Goal: Task Accomplishment & Management: Use online tool/utility

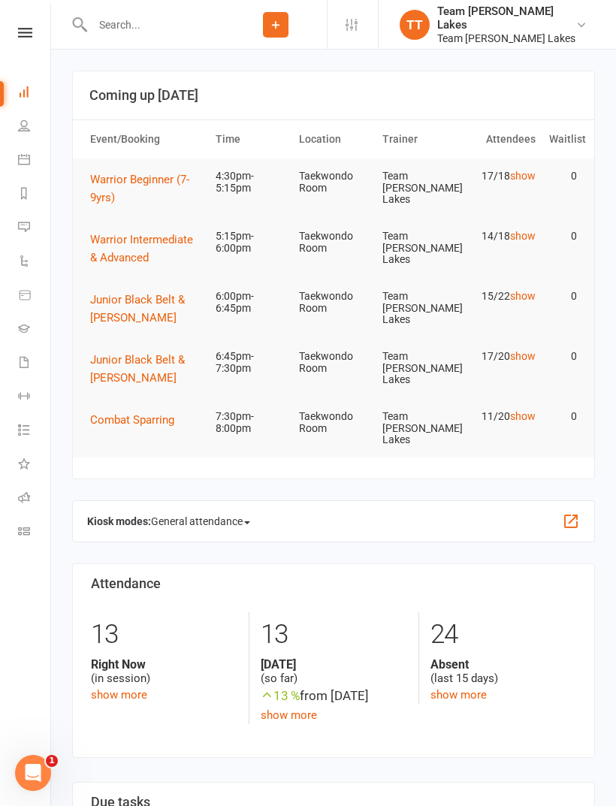
click at [26, 158] on icon at bounding box center [24, 159] width 12 height 12
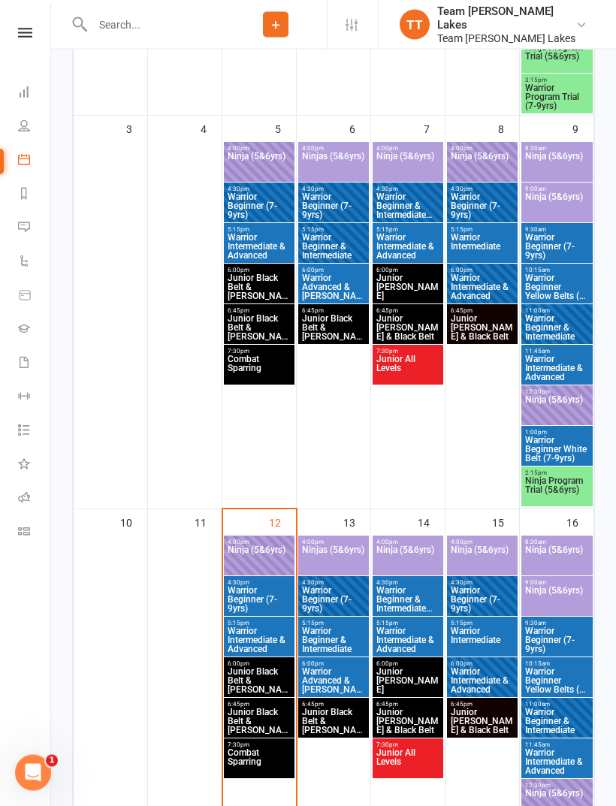
scroll to position [650, 0]
click at [271, 638] on span "Warrior Intermediate & Advanced" at bounding box center [259, 639] width 65 height 27
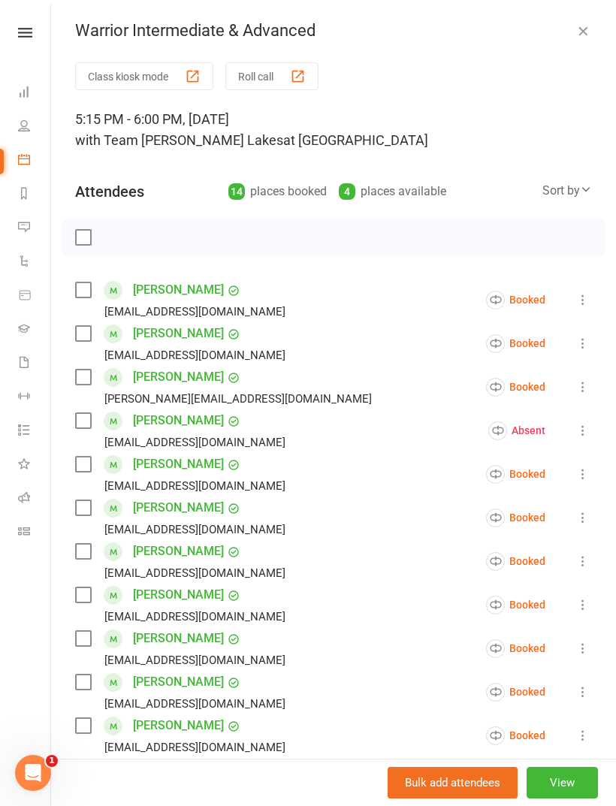
click at [264, 66] on button "Roll call" at bounding box center [271, 76] width 93 height 28
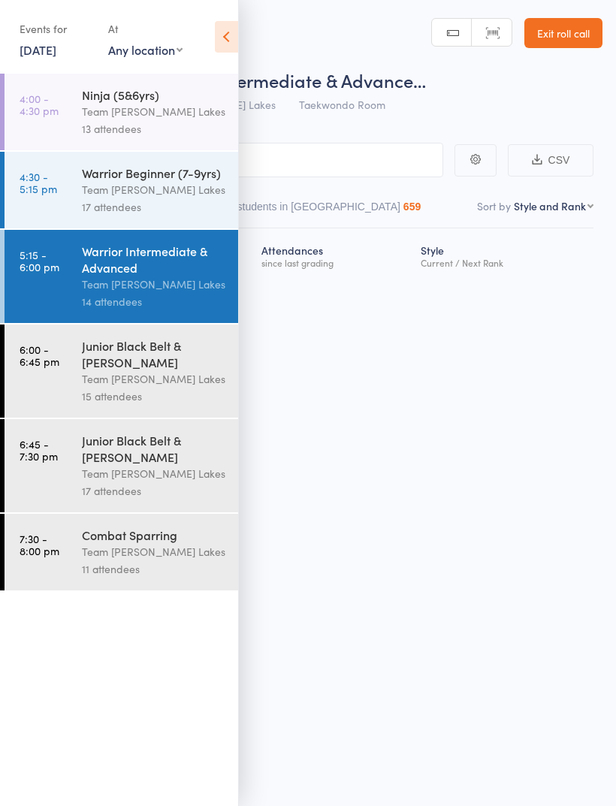
click at [226, 27] on icon at bounding box center [226, 37] width 23 height 32
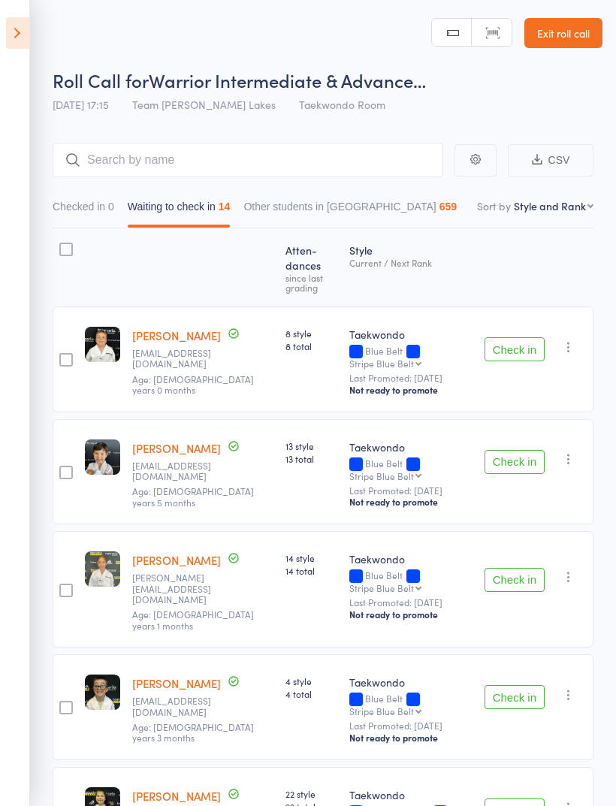
click at [519, 346] on button "Check in" at bounding box center [514, 349] width 60 height 24
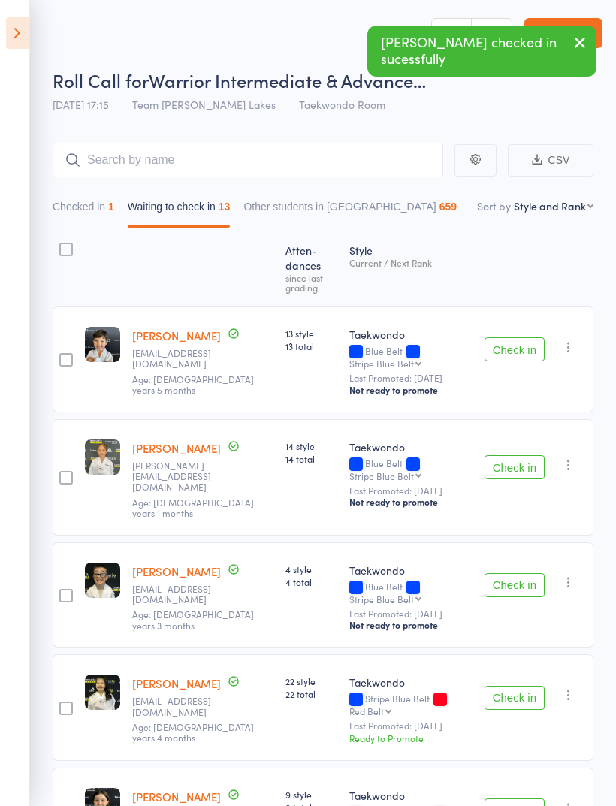
click at [524, 355] on button "Check in" at bounding box center [514, 349] width 60 height 24
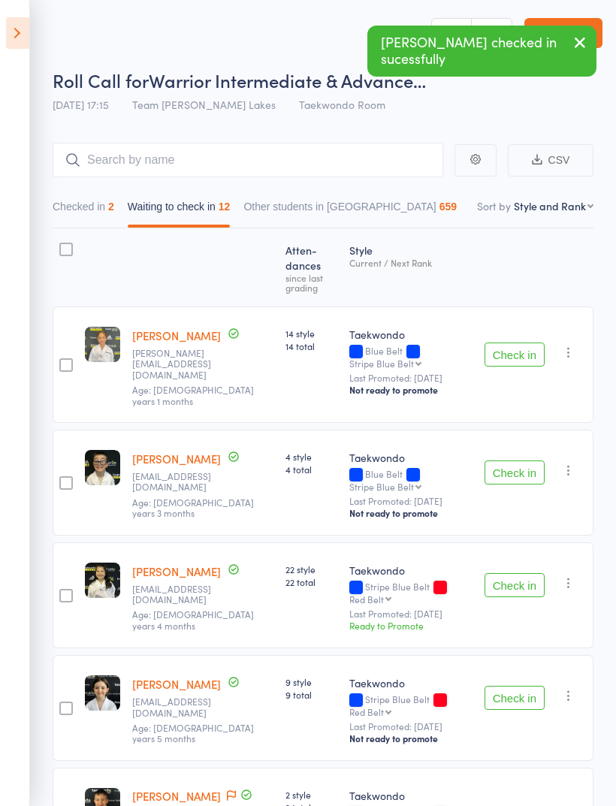
click at [533, 460] on button "Check in" at bounding box center [514, 472] width 60 height 24
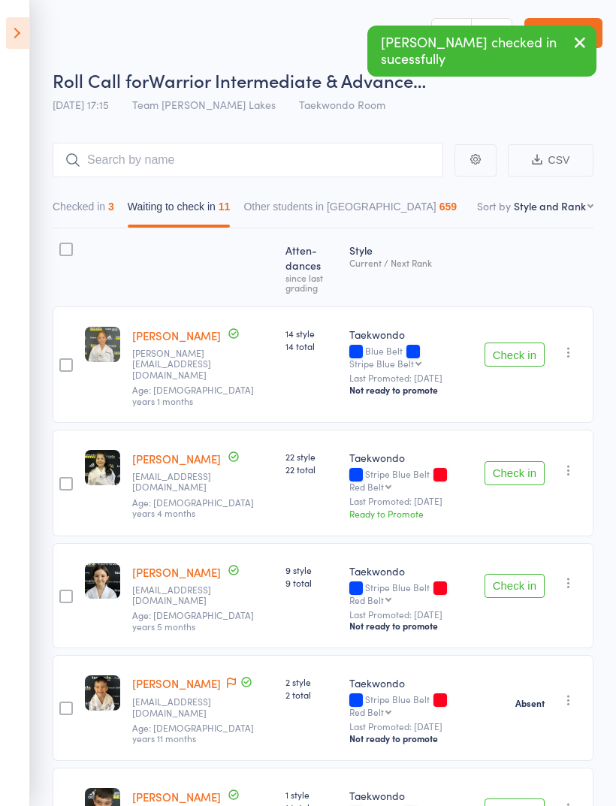
click at [524, 345] on button "Check in" at bounding box center [514, 354] width 60 height 24
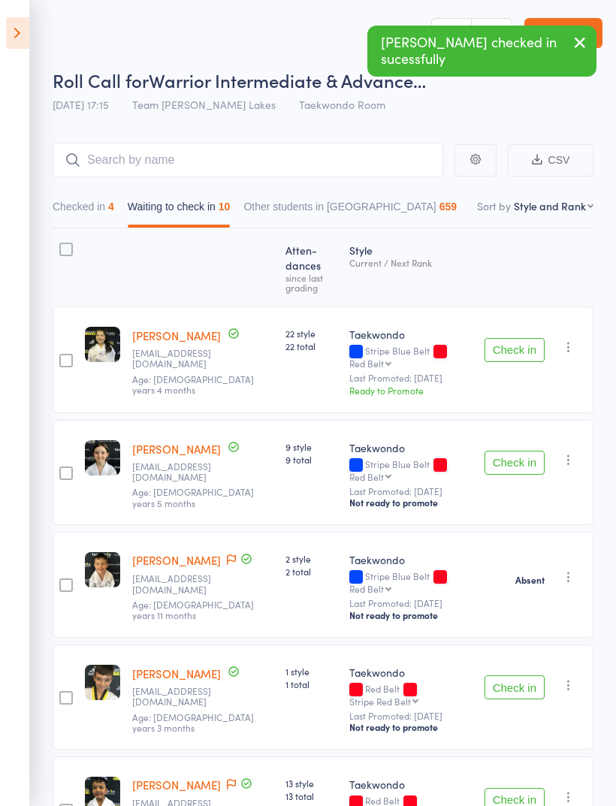
click at [575, 348] on icon "button" at bounding box center [568, 346] width 15 height 15
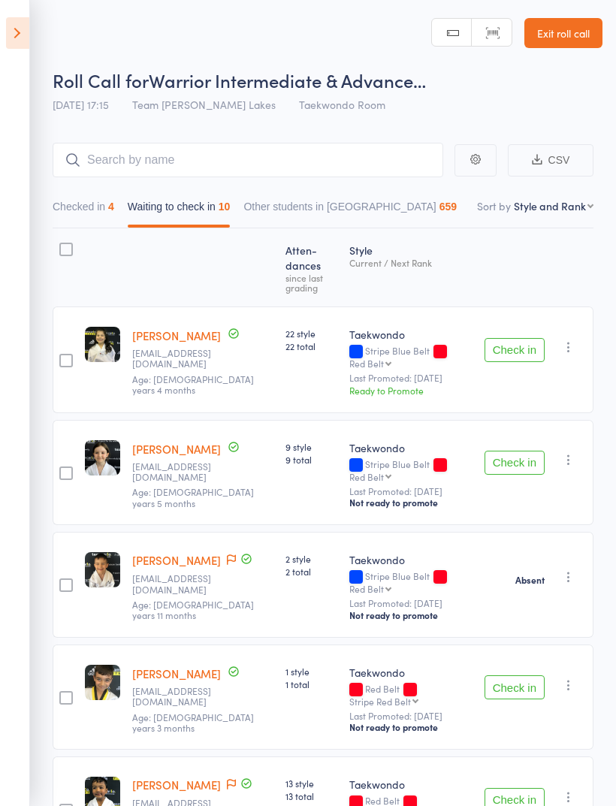
click at [526, 463] on button "Check in" at bounding box center [514, 463] width 60 height 24
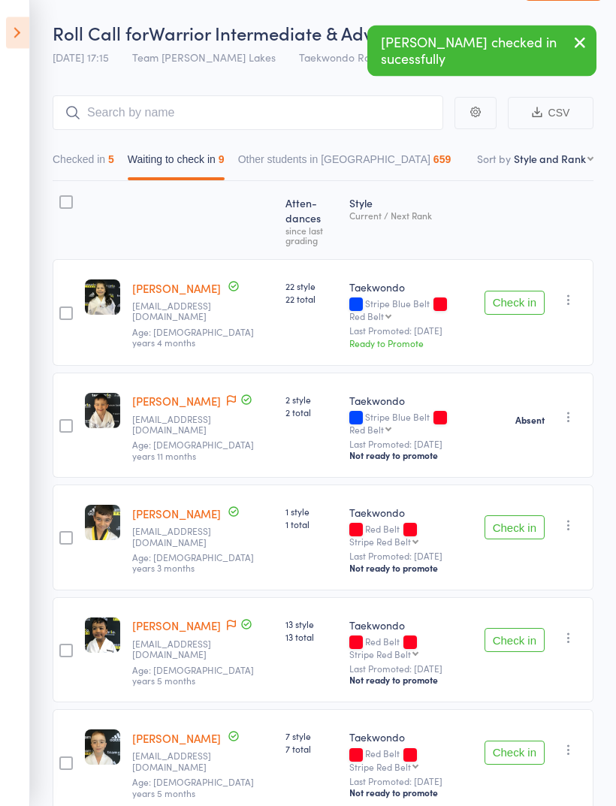
scroll to position [50, 0]
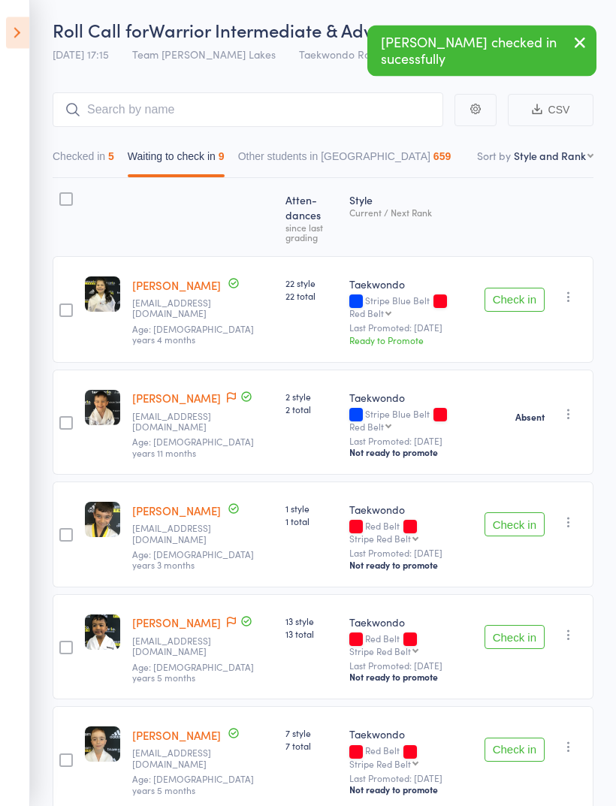
click at [525, 520] on button "Check in" at bounding box center [514, 525] width 60 height 24
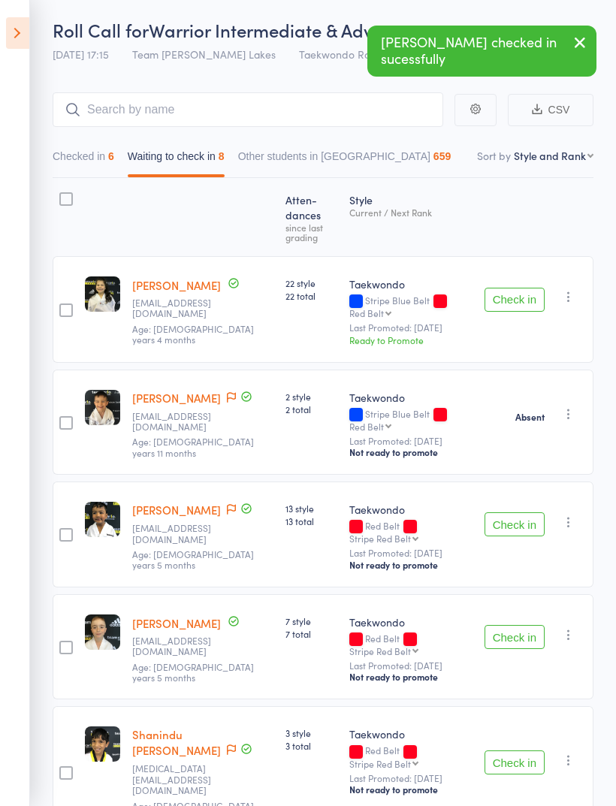
click at [521, 517] on button "Check in" at bounding box center [514, 524] width 60 height 24
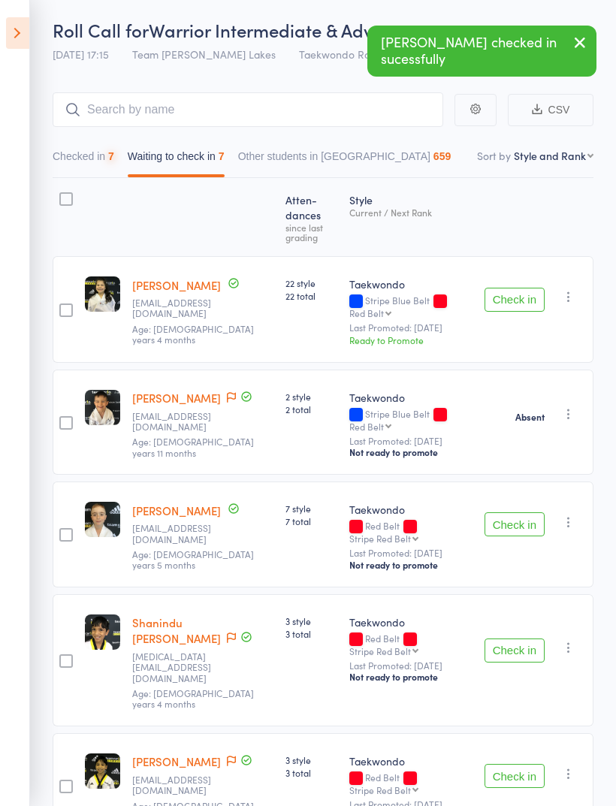
click at [526, 522] on button "Check in" at bounding box center [514, 524] width 60 height 24
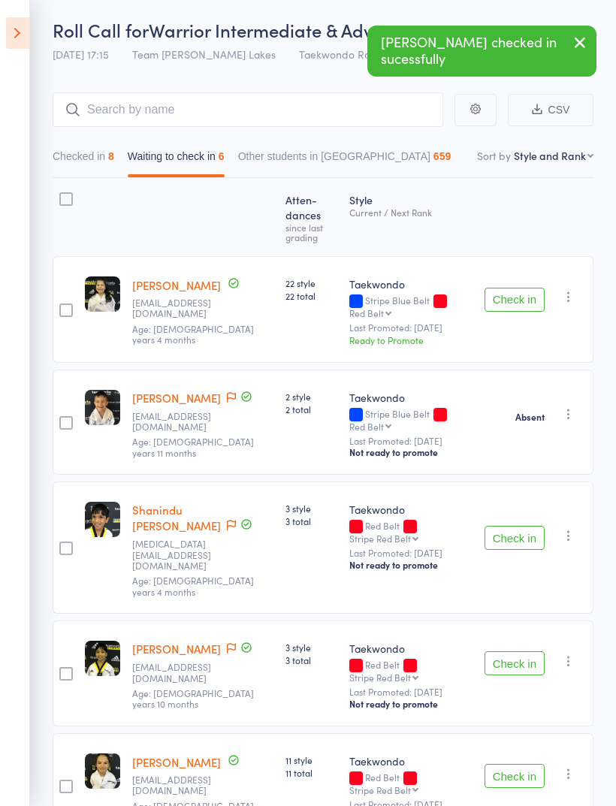
click at [522, 526] on button "Check in" at bounding box center [514, 538] width 60 height 24
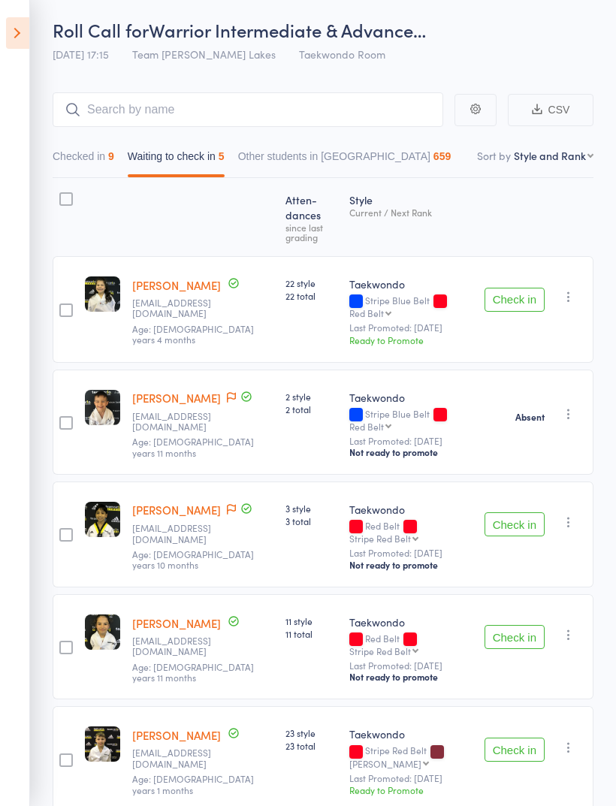
click at [84, 146] on button "Checked in 9" at bounding box center [84, 160] width 62 height 35
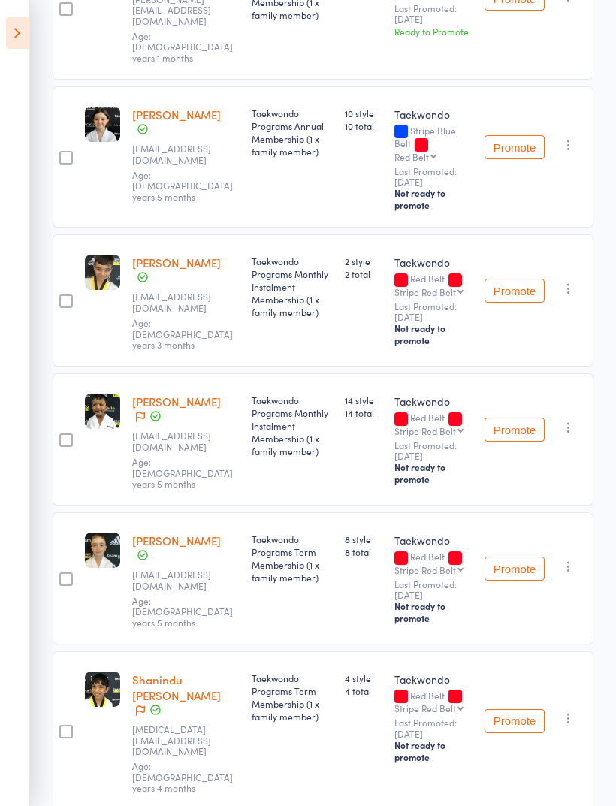
scroll to position [866, 0]
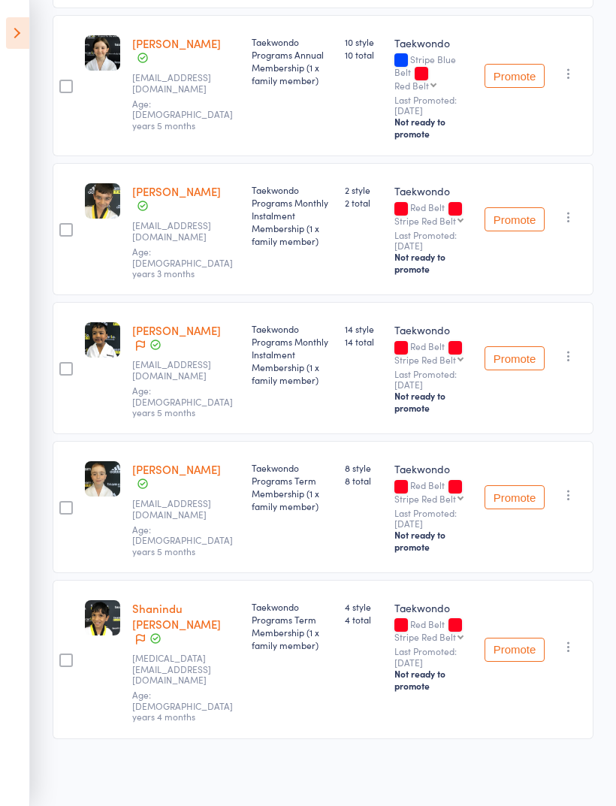
click at [578, 656] on button "button" at bounding box center [569, 647] width 18 height 18
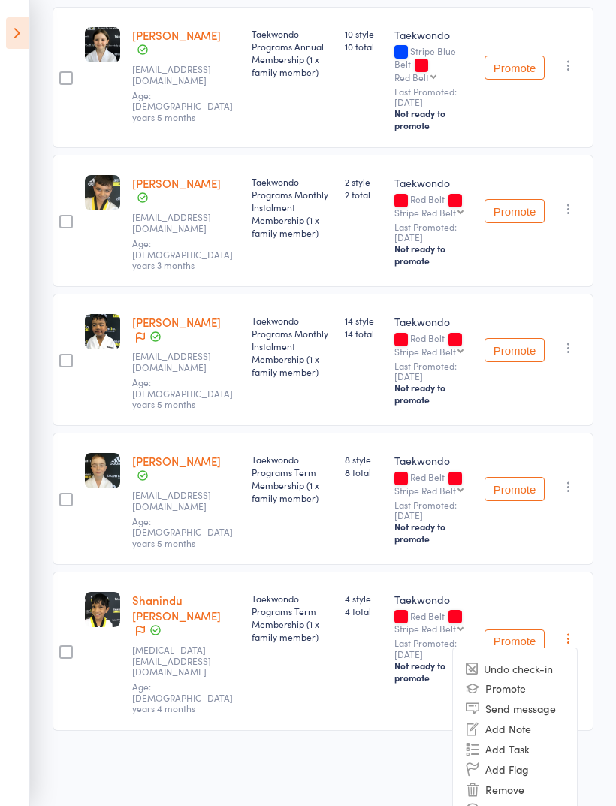
click at [544, 677] on li "Undo check-in" at bounding box center [515, 668] width 124 height 19
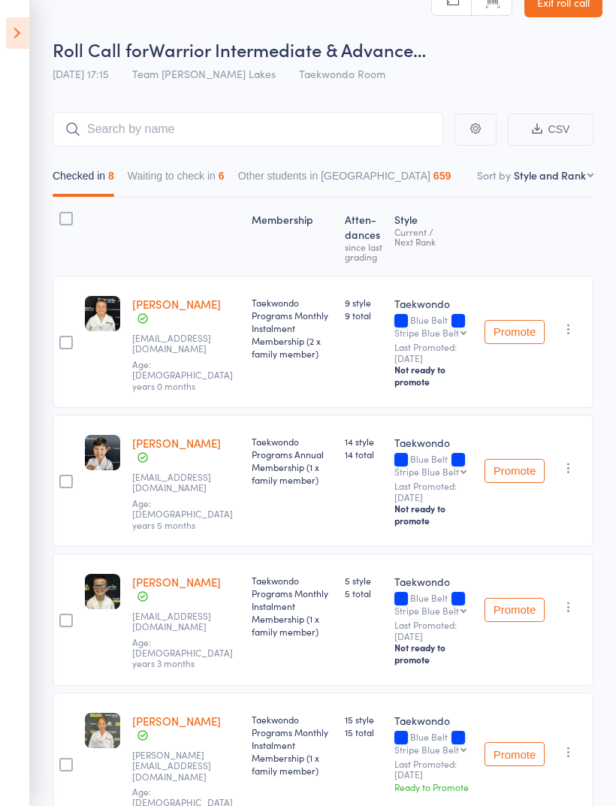
scroll to position [0, 0]
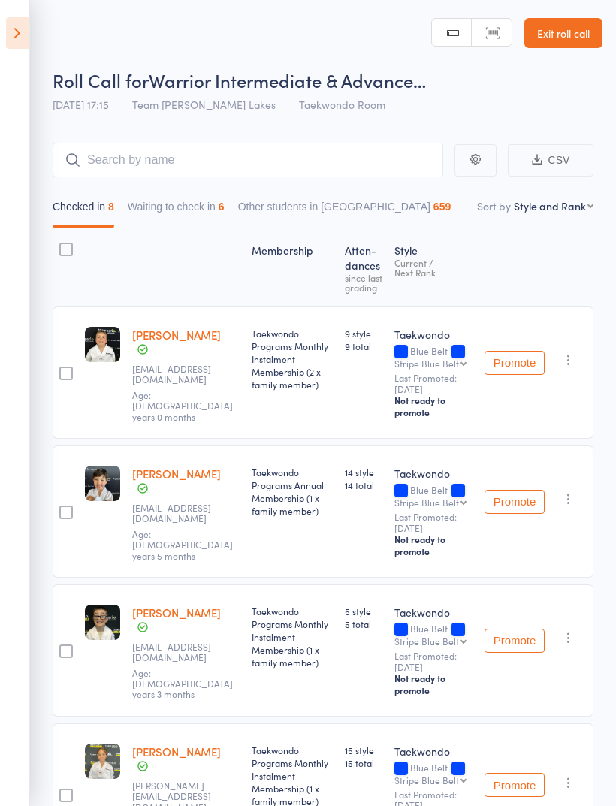
click at [177, 201] on button "Waiting to check in 6" at bounding box center [176, 210] width 97 height 35
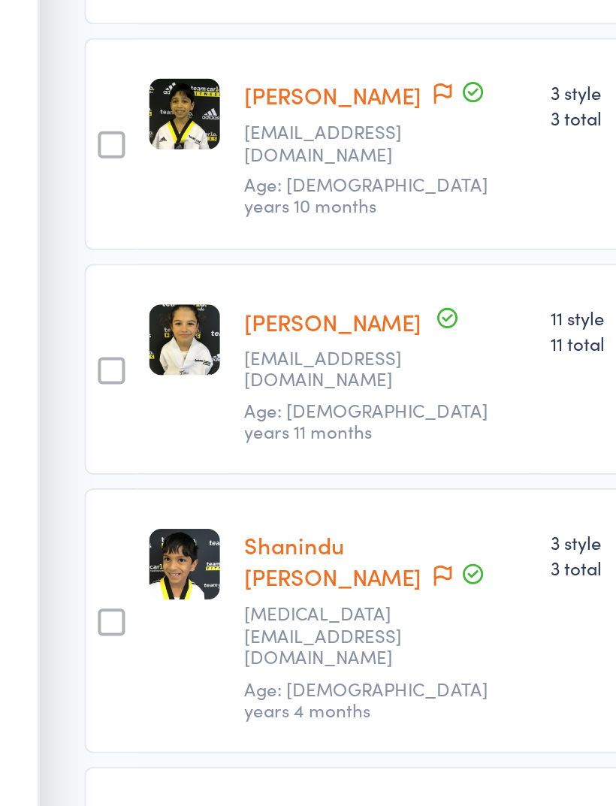
scroll to position [214, 0]
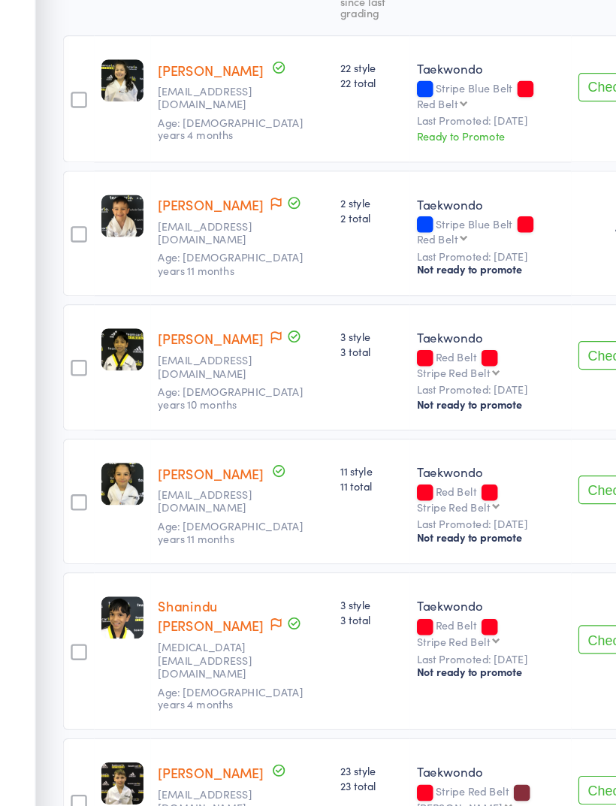
click at [501, 348] on button "Check in" at bounding box center [514, 360] width 60 height 24
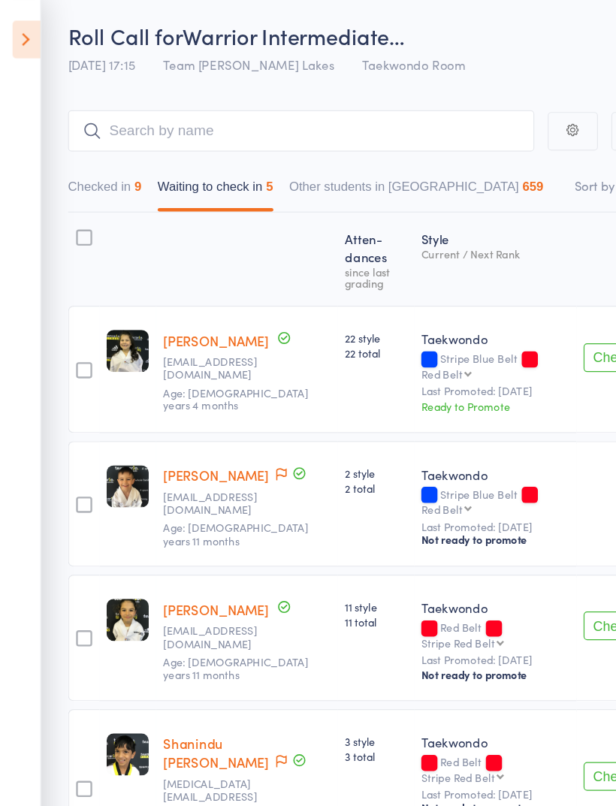
scroll to position [0, 0]
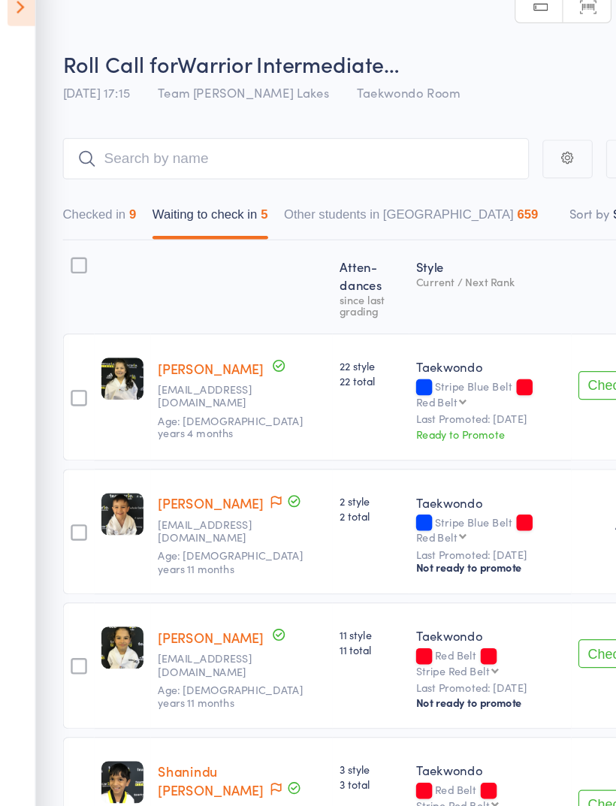
click at [70, 243] on div at bounding box center [66, 250] width 14 height 14
click at [62, 245] on input "checkbox" at bounding box center [62, 245] width 0 height 0
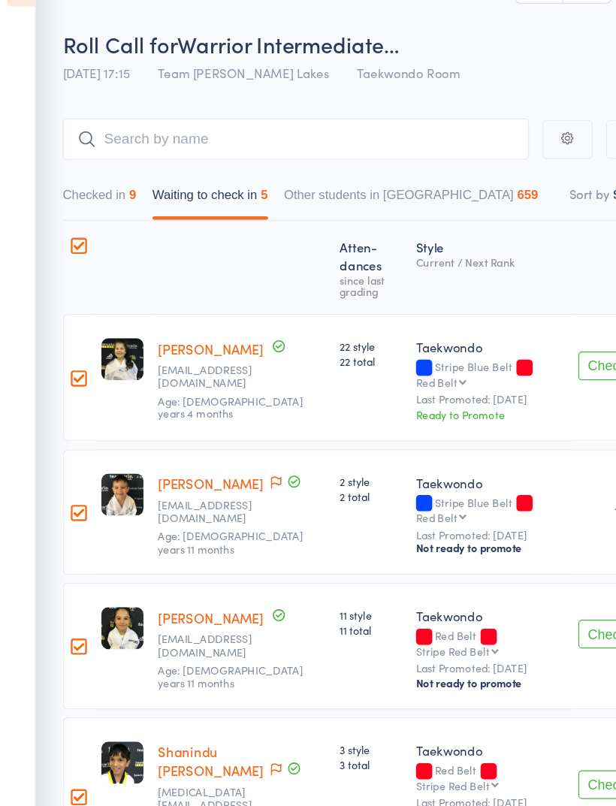
scroll to position [127, 0]
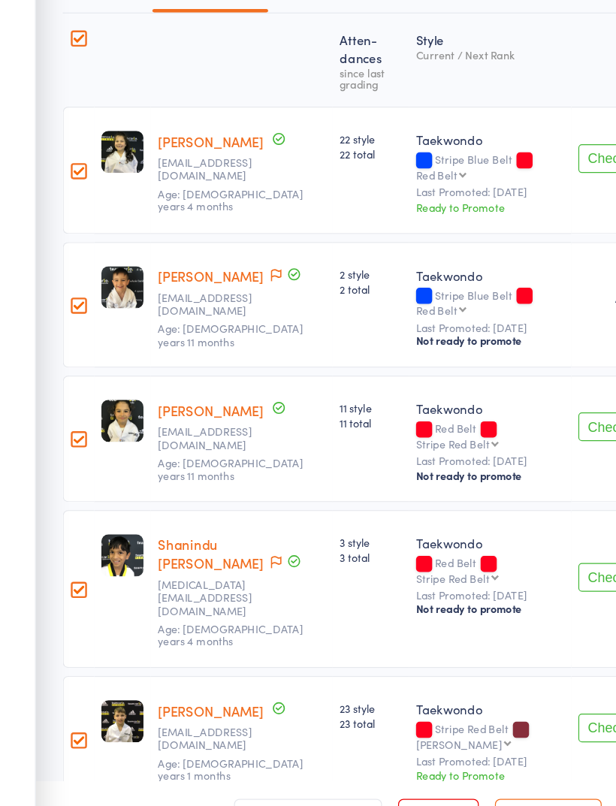
click at [459, 759] on button "Mark absent" at bounding box center [459, 775] width 89 height 32
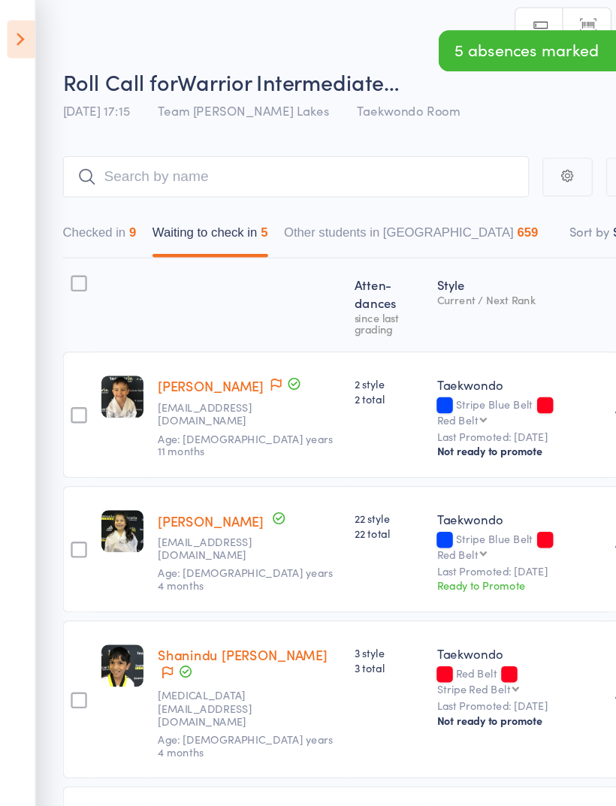
scroll to position [4, 0]
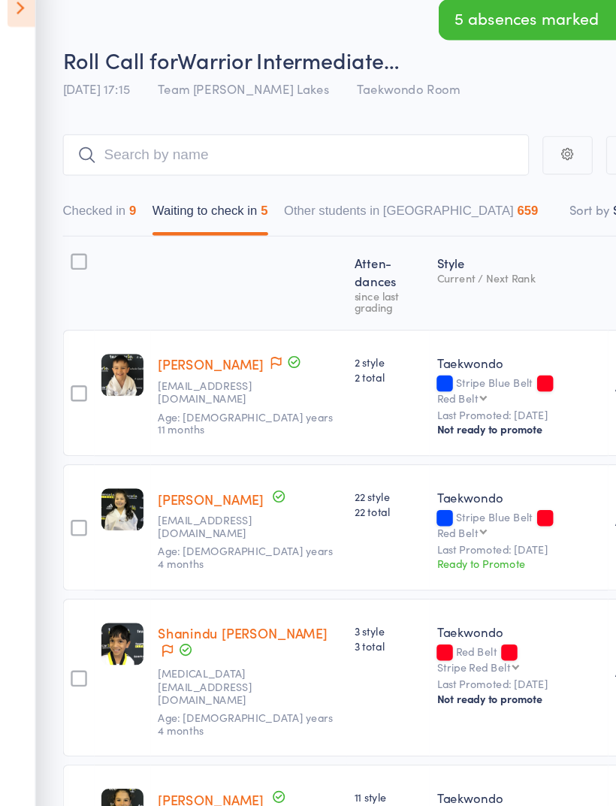
click at [92, 189] on button "Checked in 9" at bounding box center [84, 206] width 62 height 35
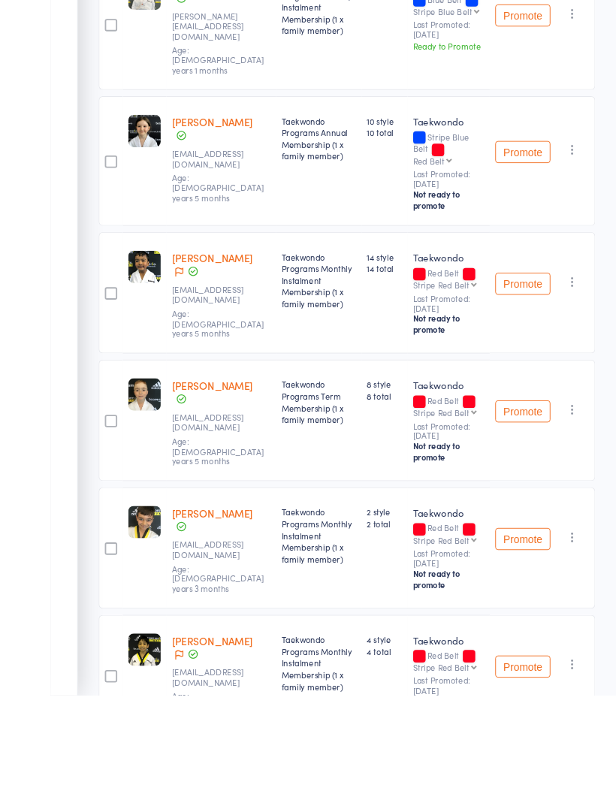
scroll to position [866, 0]
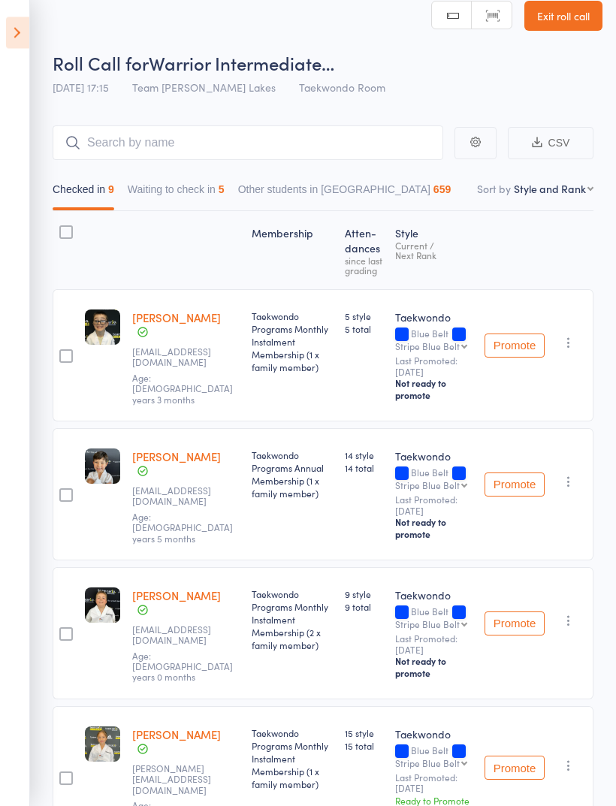
click at [198, 189] on button "Waiting to check in 5" at bounding box center [176, 193] width 97 height 35
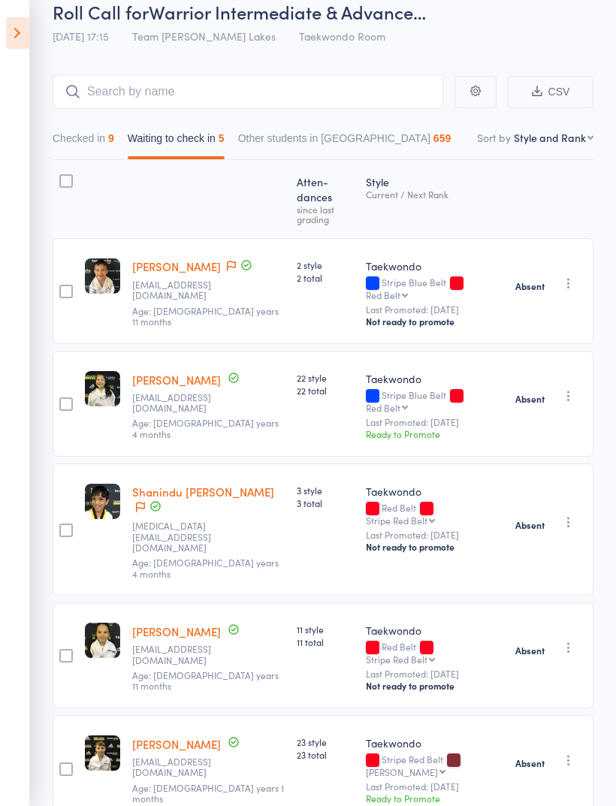
scroll to position [79, 0]
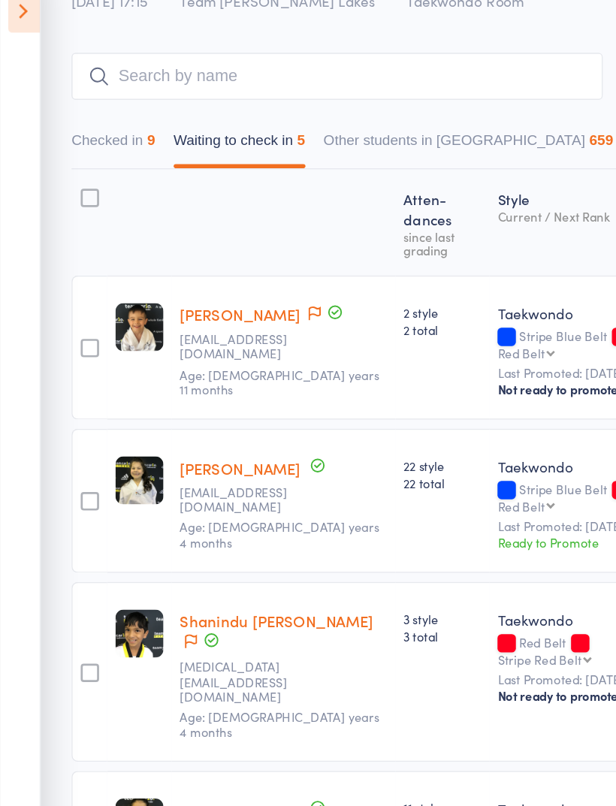
click at [92, 114] on button "Checked in 9" at bounding box center [84, 131] width 62 height 35
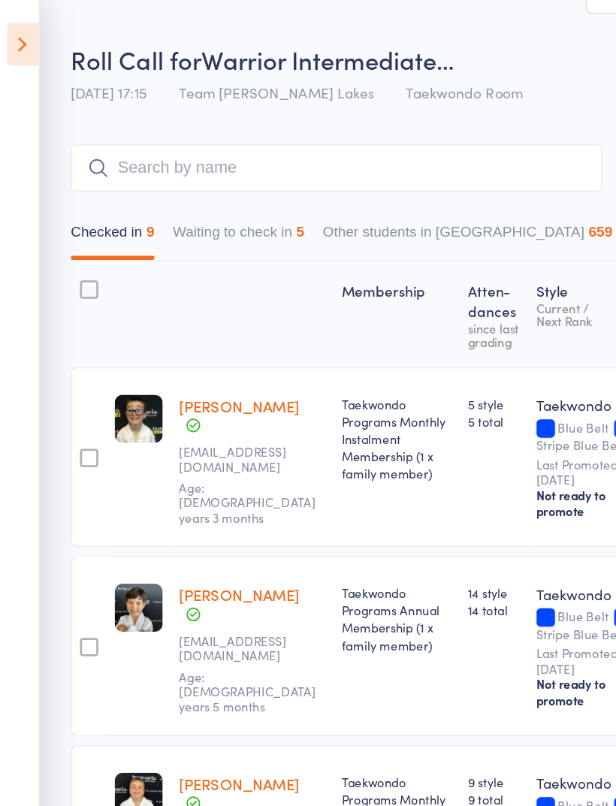
scroll to position [0, 0]
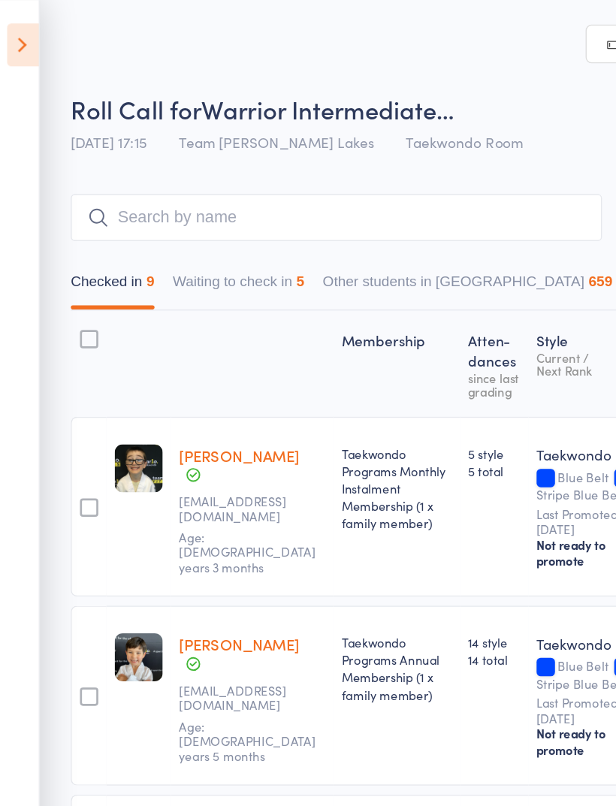
click at [181, 195] on button "Waiting to check in 5" at bounding box center [176, 210] width 97 height 35
